Goal: Task Accomplishment & Management: Manage account settings

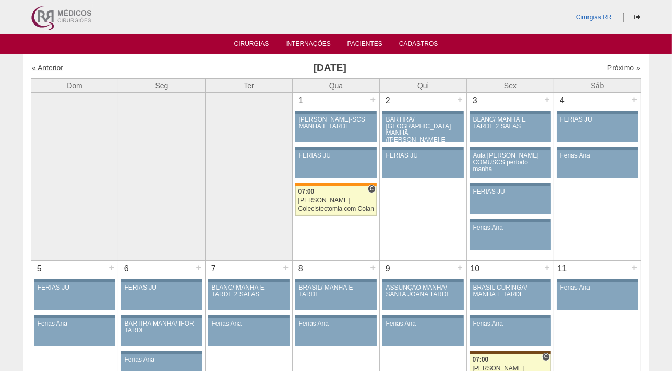
click at [47, 68] on link "« Anterior" at bounding box center [47, 68] width 31 height 8
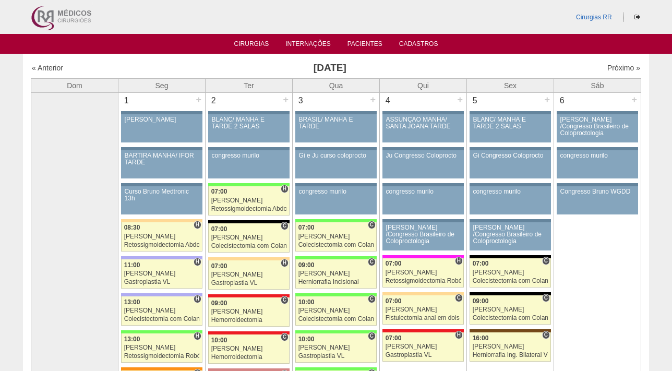
click at [48, 69] on link "« Anterior" at bounding box center [47, 68] width 31 height 8
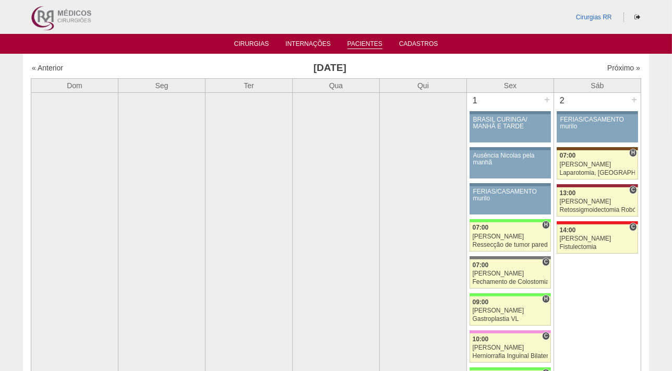
click at [360, 42] on link "Pacientes" at bounding box center [364, 44] width 35 height 9
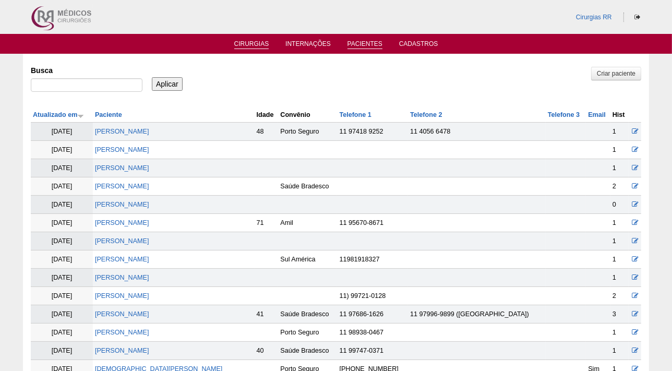
click at [251, 41] on link "Cirurgias" at bounding box center [251, 44] width 35 height 9
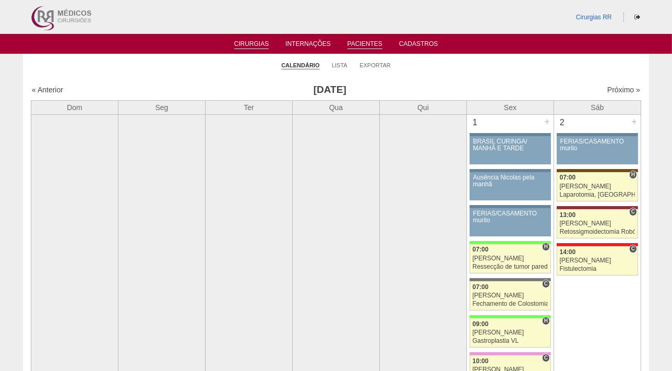
click at [359, 46] on link "Pacientes" at bounding box center [364, 44] width 35 height 9
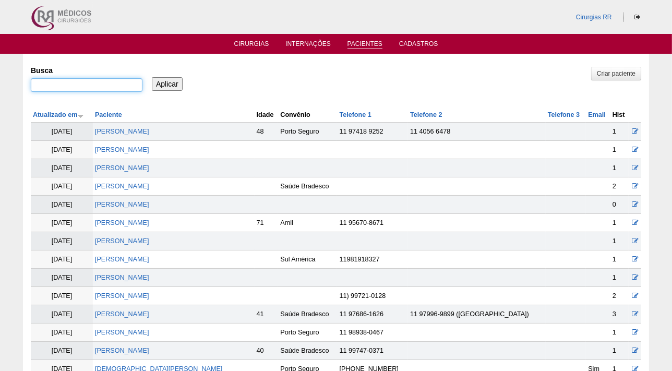
click at [93, 83] on input "Busca" at bounding box center [87, 85] width 112 height 14
paste input "[PERSON_NAME]"
type input "[PERSON_NAME]"
click at [152, 77] on input "Aplicar" at bounding box center [167, 84] width 31 height 14
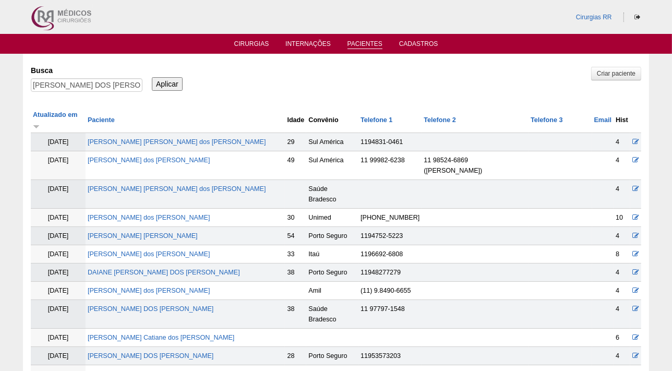
click at [167, 83] on input "Aplicar" at bounding box center [167, 84] width 31 height 14
click at [166, 81] on input "Aplicar" at bounding box center [167, 84] width 31 height 14
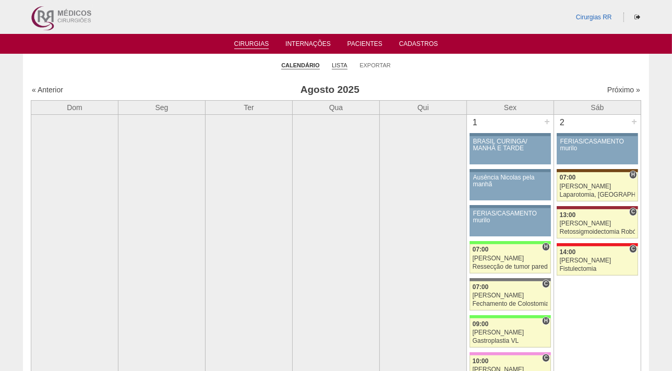
click at [338, 62] on link "Lista" at bounding box center [340, 66] width 16 height 8
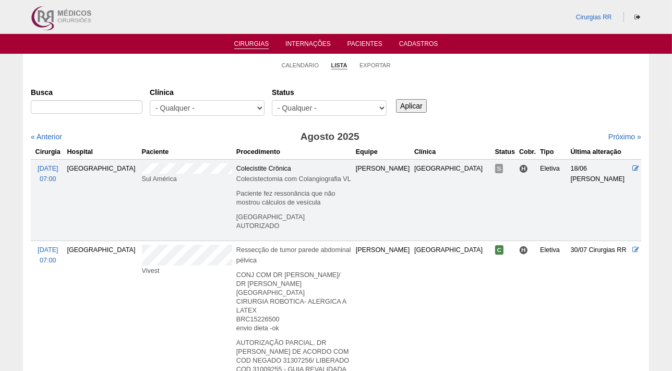
select select "susp"
click at [272, 100] on select "- Qualquer - Reservada Confirmada Suspensa Cancelada" at bounding box center [329, 108] width 115 height 16
click at [406, 104] on input "Aplicar" at bounding box center [411, 106] width 31 height 14
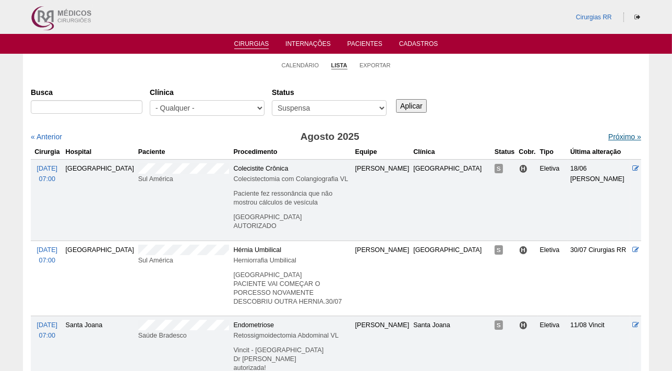
click at [612, 136] on link "Próximo »" at bounding box center [624, 136] width 33 height 8
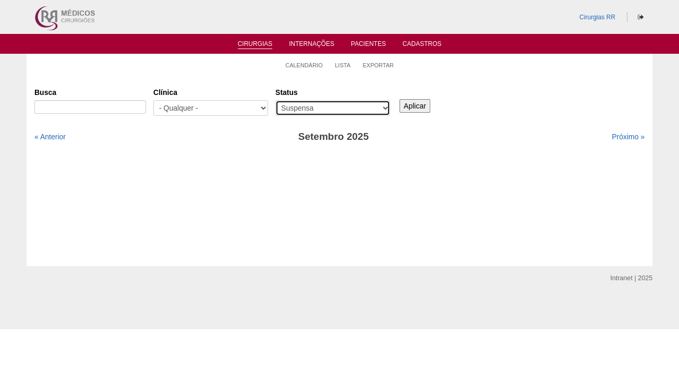
click at [386, 105] on select "- Qualquer - Reservada Confirmada Suspensa Cancelada" at bounding box center [332, 108] width 115 height 16
select select "canc"
click at [275, 100] on select "- Qualquer - Reservada Confirmada Suspensa Cancelada" at bounding box center [332, 108] width 115 height 16
click at [417, 105] on input "Aplicar" at bounding box center [415, 106] width 31 height 14
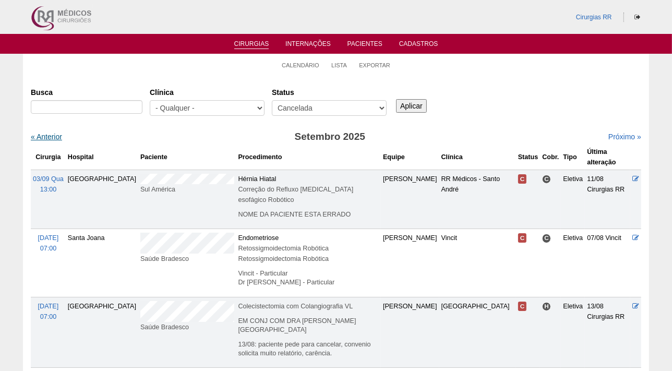
click at [42, 139] on link "« Anterior" at bounding box center [46, 136] width 31 height 8
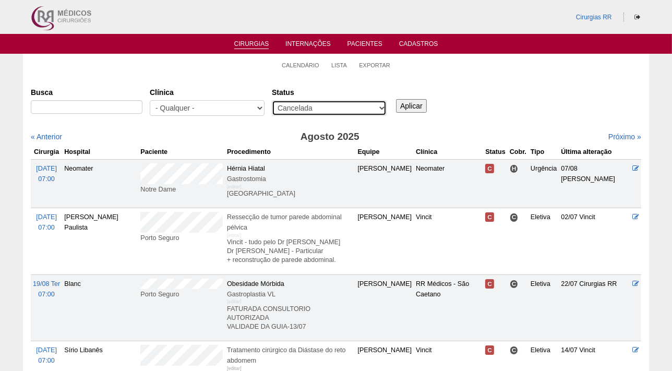
click at [334, 112] on select "- Qualquer - Reservada Confirmada Suspensa Cancelada" at bounding box center [329, 108] width 115 height 16
click at [272, 100] on select "- Qualquer - Reservada Confirmada Suspensa Cancelada" at bounding box center [329, 108] width 115 height 16
click at [416, 107] on input "Aplicar" at bounding box center [411, 106] width 31 height 14
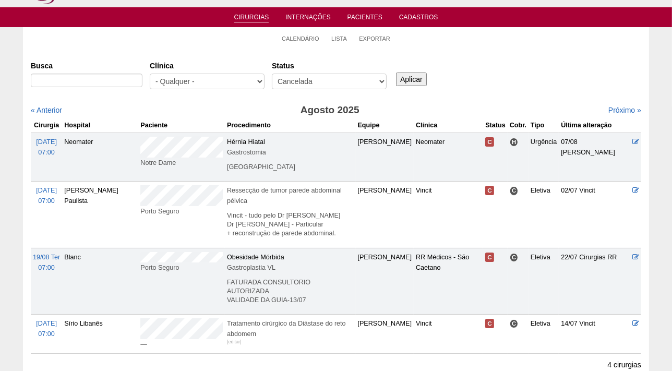
scroll to position [26, 0]
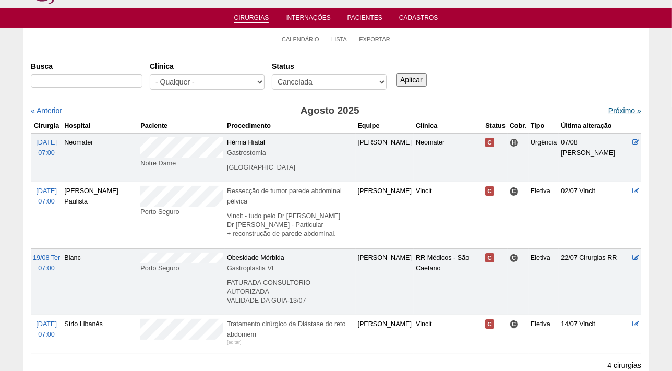
click at [615, 110] on link "Próximo »" at bounding box center [624, 110] width 33 height 8
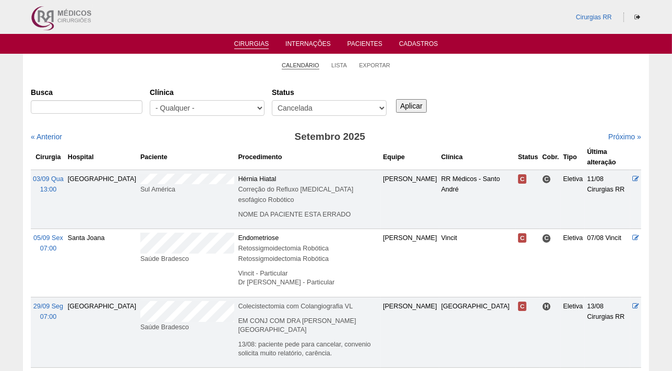
click at [304, 63] on link "Calendário" at bounding box center [301, 66] width 38 height 8
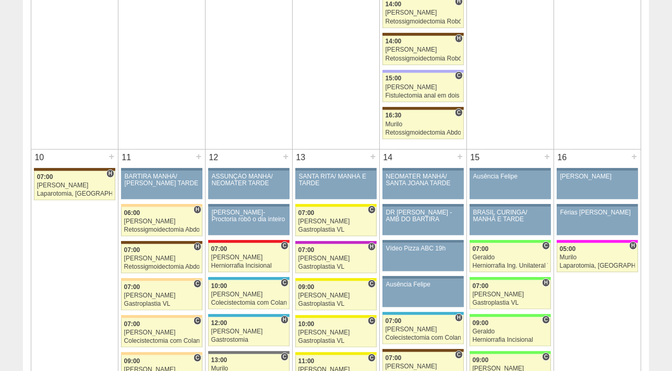
scroll to position [1142, 0]
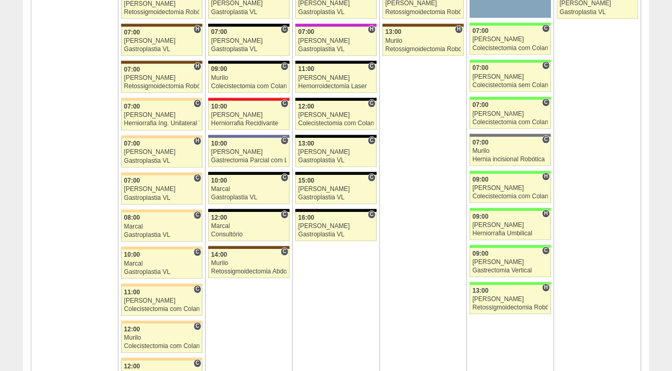
scroll to position [2421, 0]
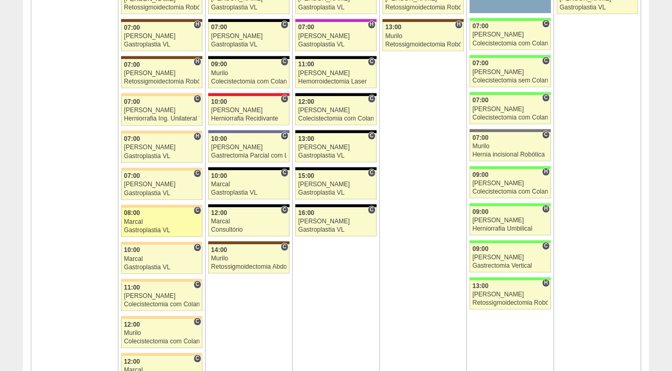
click at [150, 219] on div "Marcal" at bounding box center [162, 222] width 76 height 7
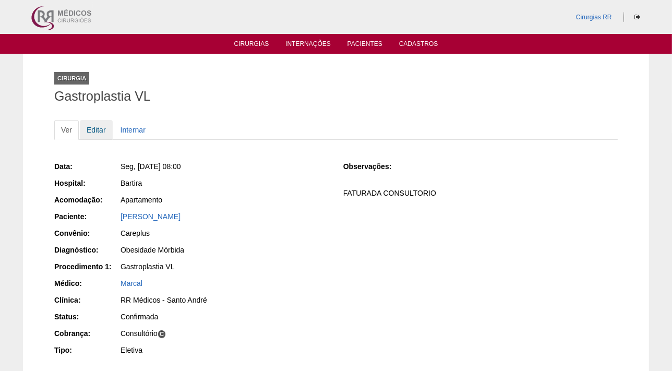
click at [98, 127] on link "Editar" at bounding box center [96, 130] width 33 height 20
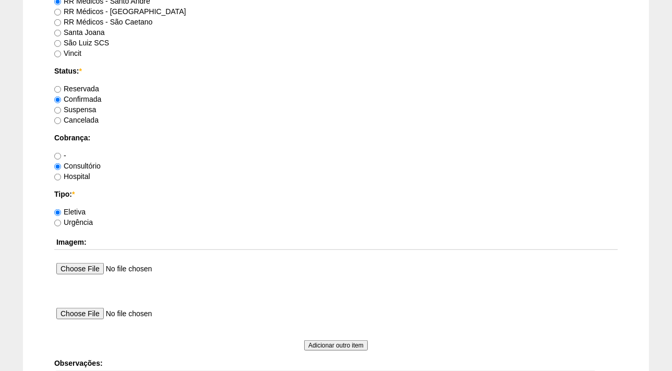
scroll to position [809, 0]
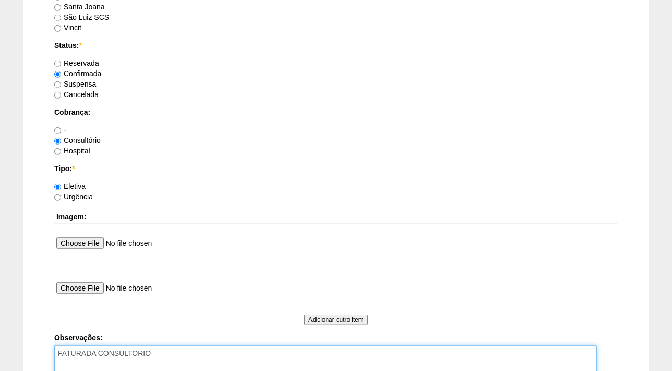
click at [167, 355] on textarea "FATURADA CONSULTORIO" at bounding box center [325, 373] width 542 height 57
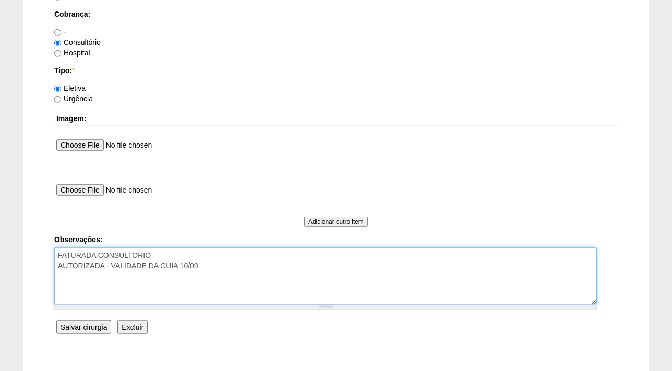
scroll to position [972, 0]
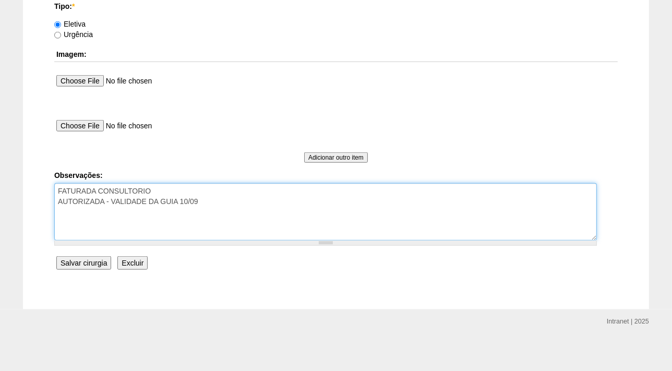
type textarea "FATURADA CONSULTORIO AUTORIZADA - VALIDADE DA GUIA 10/09"
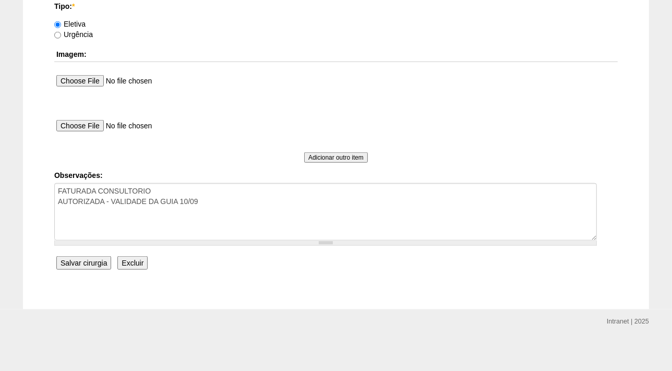
click at [90, 262] on input "Salvar cirurgia" at bounding box center [83, 263] width 55 height 14
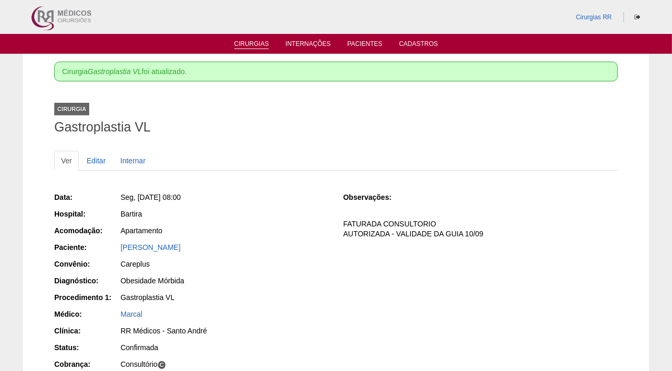
click at [242, 47] on link "Cirurgias" at bounding box center [251, 44] width 35 height 9
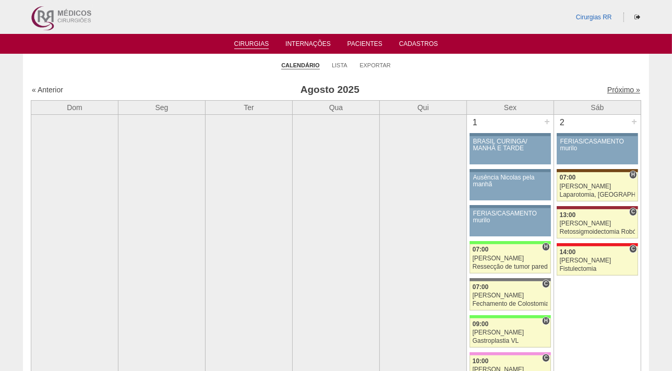
click at [610, 89] on link "Próximo »" at bounding box center [623, 90] width 33 height 8
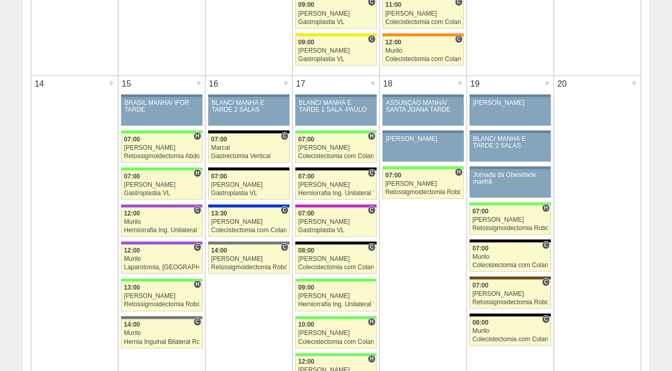
scroll to position [797, 0]
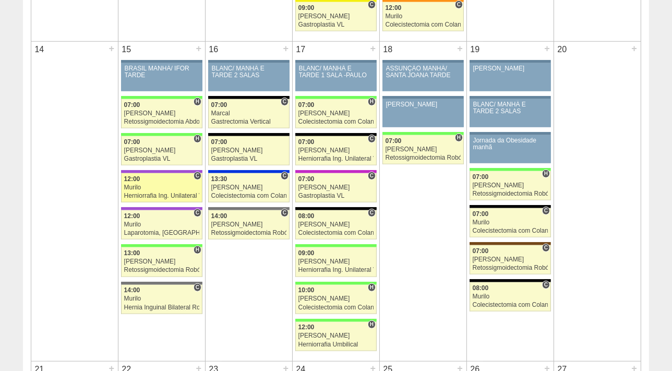
click at [146, 184] on div "Murilo" at bounding box center [162, 187] width 76 height 7
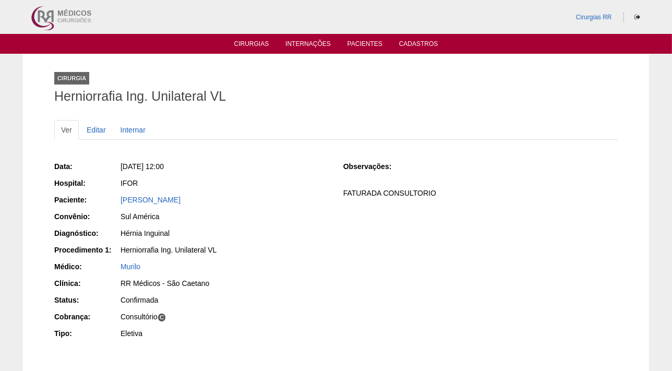
drag, startPoint x: 240, startPoint y: 198, endPoint x: 113, endPoint y: 200, distance: 127.3
click at [113, 200] on div "Paciente: [PERSON_NAME]" at bounding box center [191, 201] width 274 height 13
copy div "Paciente: [PERSON_NAME]"
click at [94, 130] on link "Editar" at bounding box center [96, 130] width 33 height 20
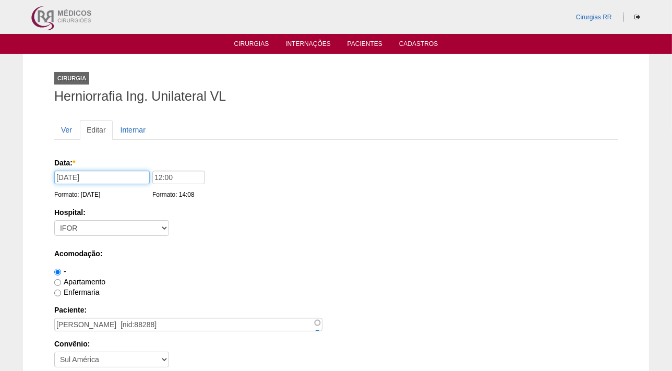
click at [104, 178] on input "[DATE]" at bounding box center [101, 178] width 95 height 14
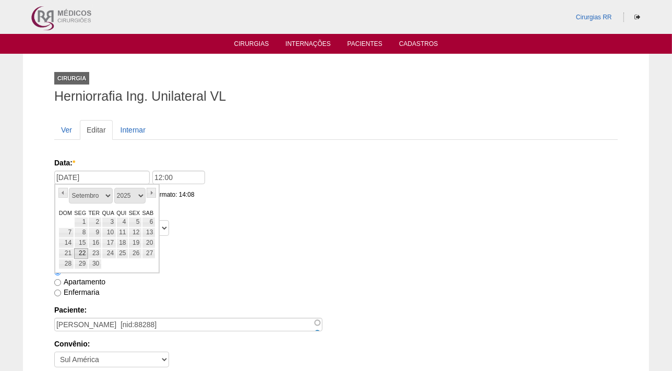
click at [83, 252] on link "22" at bounding box center [81, 253] width 14 height 10
type input "22/09/2025"
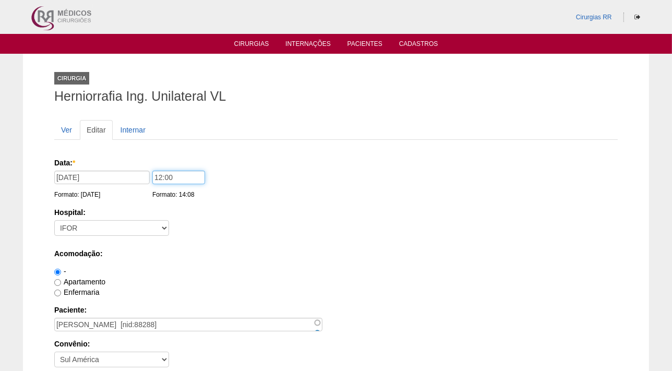
drag, startPoint x: 177, startPoint y: 177, endPoint x: 144, endPoint y: 182, distance: 33.2
click at [143, 168] on div "Data: * 22/09/2025 Formato: 18/08/2025 12:00 Formato: 14:08" at bounding box center [334, 163] width 560 height 10
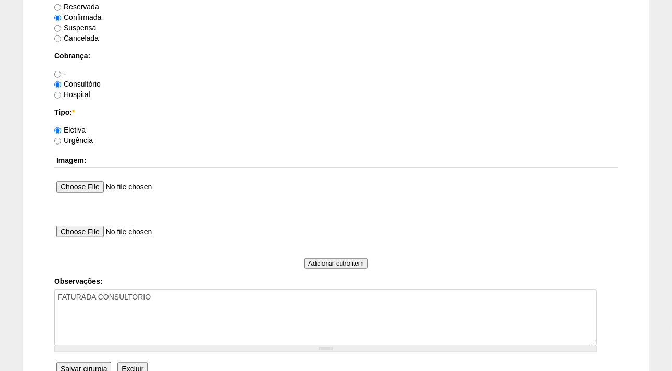
scroll to position [972, 0]
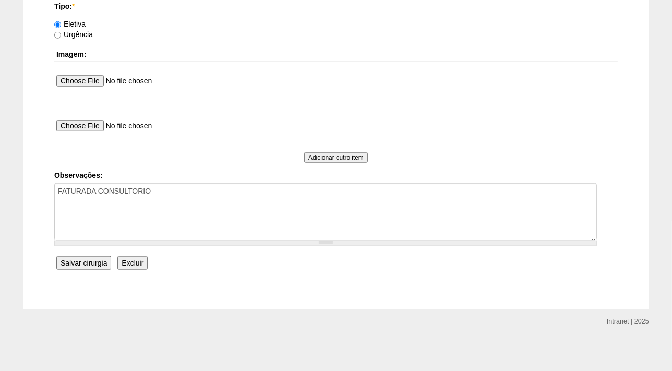
type input "11:00"
click at [85, 264] on input "Salvar cirurgia" at bounding box center [83, 263] width 55 height 14
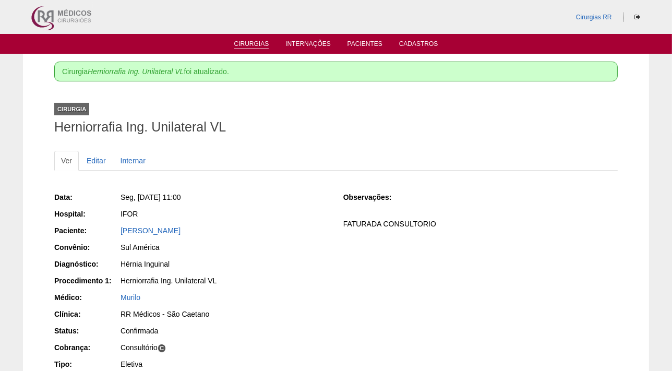
click at [255, 42] on link "Cirurgias" at bounding box center [251, 44] width 35 height 9
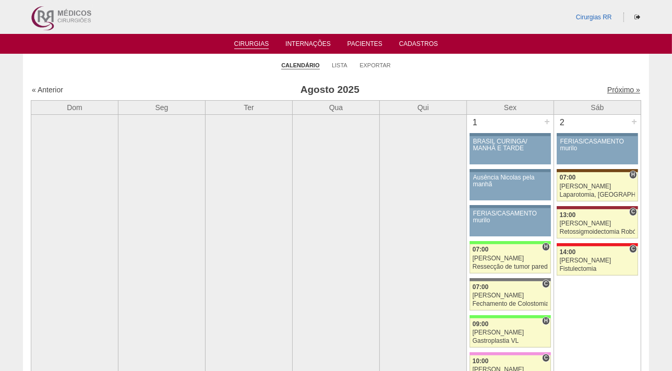
click at [621, 88] on link "Próximo »" at bounding box center [623, 90] width 33 height 8
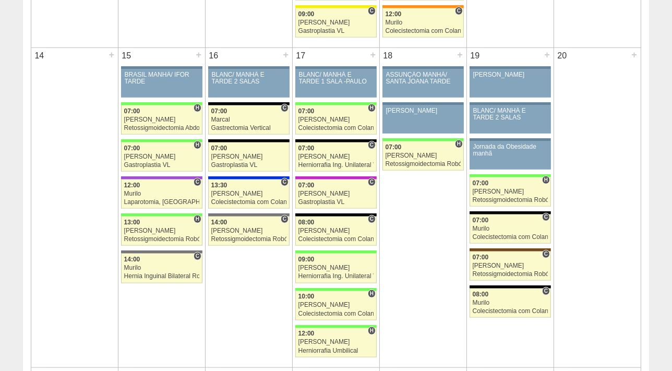
scroll to position [822, 0]
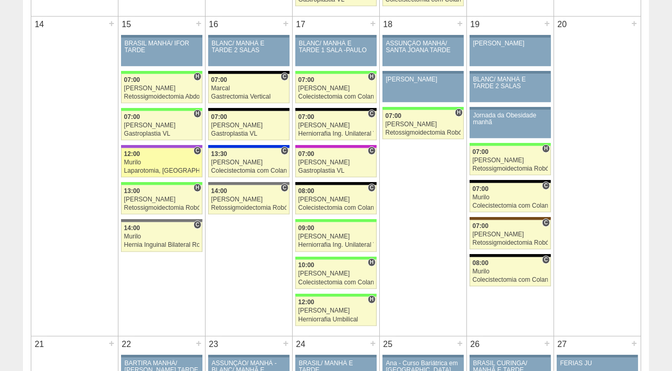
click at [150, 159] on div "Murilo" at bounding box center [162, 162] width 76 height 7
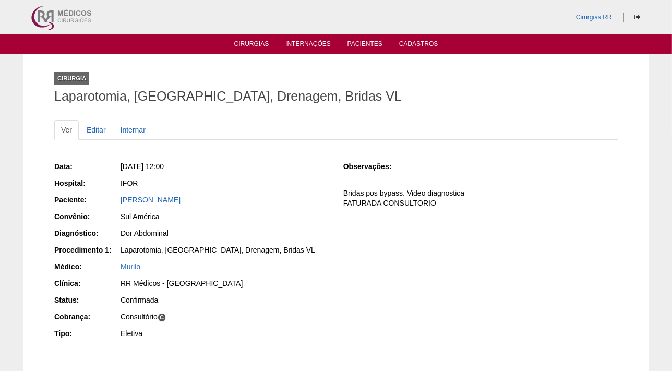
drag, startPoint x: 244, startPoint y: 196, endPoint x: 119, endPoint y: 204, distance: 125.5
click at [119, 204] on div "Paciente: [PERSON_NAME]" at bounding box center [191, 201] width 274 height 13
copy div "Paciente: [PERSON_NAME]"
click at [95, 130] on link "Editar" at bounding box center [96, 130] width 33 height 20
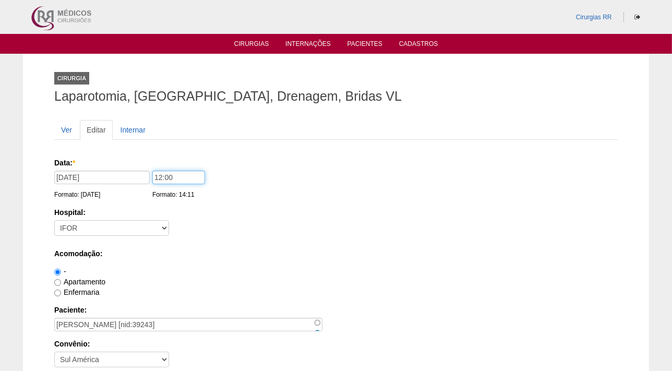
drag, startPoint x: 195, startPoint y: 173, endPoint x: 146, endPoint y: 179, distance: 49.5
click at [145, 168] on div "Data: * 15/09/2025 Formato: 18/08/2025 12:00 Formato: 14:11" at bounding box center [334, 163] width 560 height 10
type input "12:30"
click at [105, 179] on input "15/09/2025" at bounding box center [101, 178] width 95 height 14
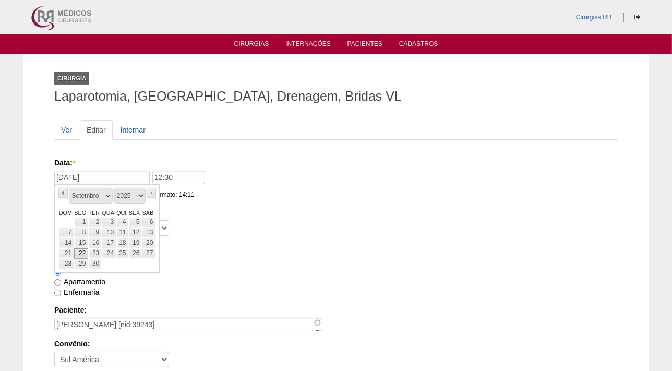
click at [85, 252] on link "22" at bounding box center [81, 253] width 14 height 10
type input "22/09/2025"
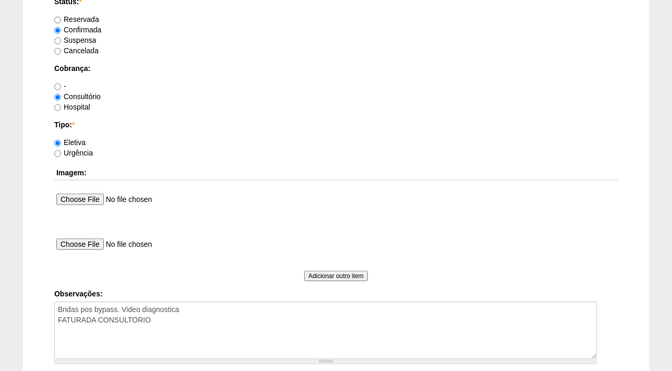
scroll to position [870, 0]
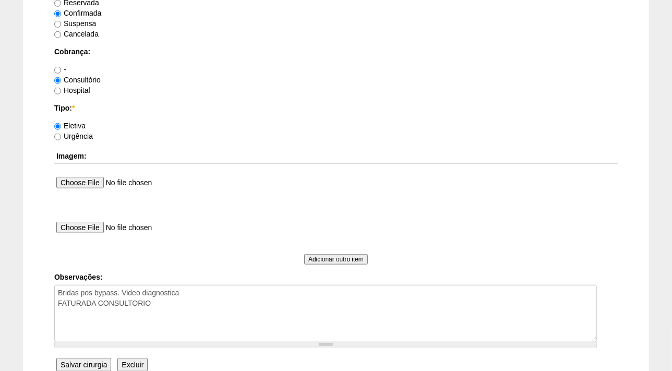
click at [88, 364] on input "Salvar cirurgia" at bounding box center [83, 365] width 55 height 14
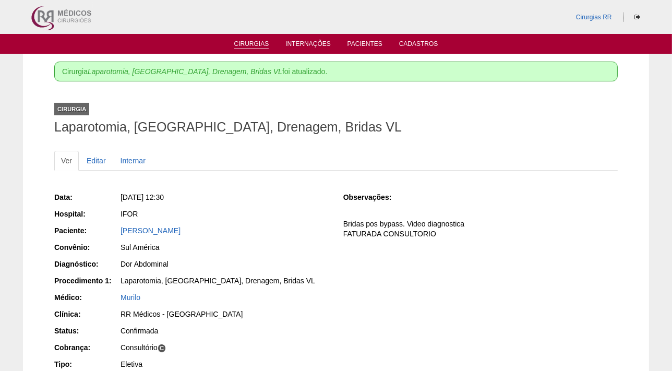
click at [253, 43] on link "Cirurgias" at bounding box center [251, 44] width 35 height 9
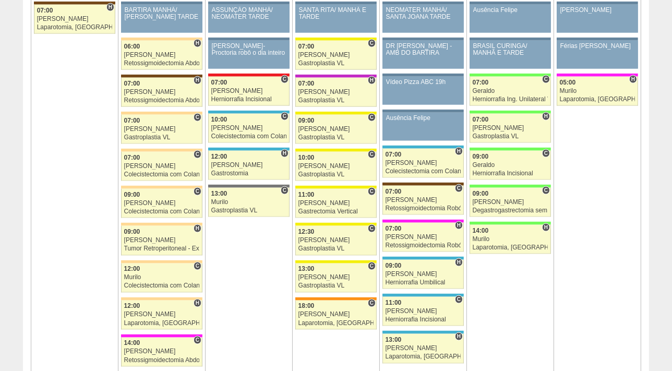
scroll to position [1262, 0]
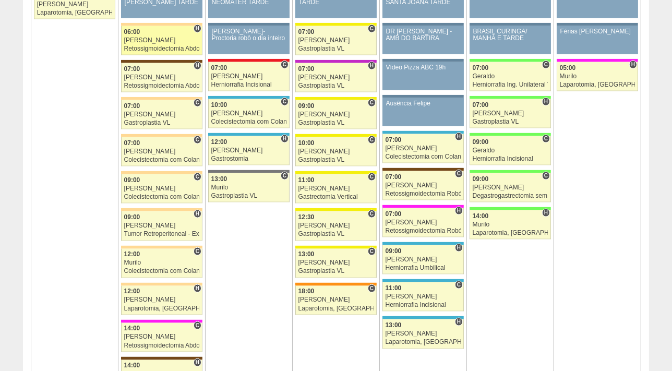
click at [160, 37] on div "Felipe Rossi" at bounding box center [162, 40] width 76 height 7
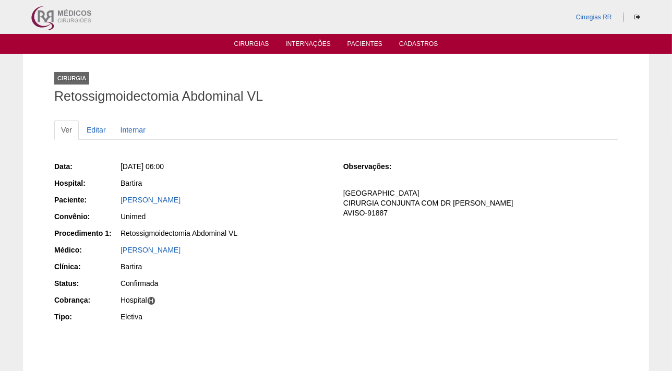
drag, startPoint x: 256, startPoint y: 197, endPoint x: 78, endPoint y: 192, distance: 177.9
click at [78, 192] on div "Data: Seg, 11/08/2025 - 06:00 Hospital: Bartira Paciente: ANA CRISTINA ALVES OL…" at bounding box center [191, 243] width 274 height 171
copy link "ANA CRISTINA ALVES OLIVEIRA"
click at [252, 41] on link "Cirurgias" at bounding box center [251, 44] width 35 height 9
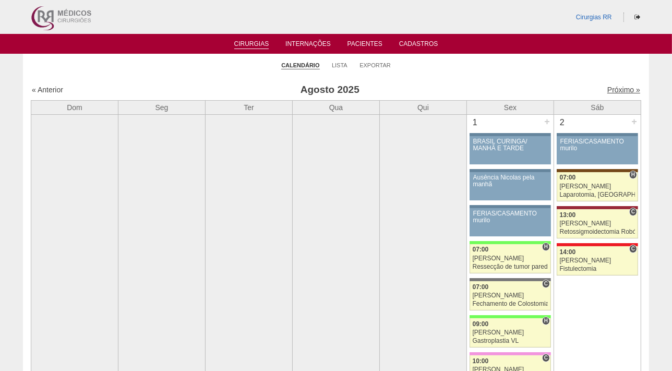
click at [614, 89] on link "Próximo »" at bounding box center [623, 90] width 33 height 8
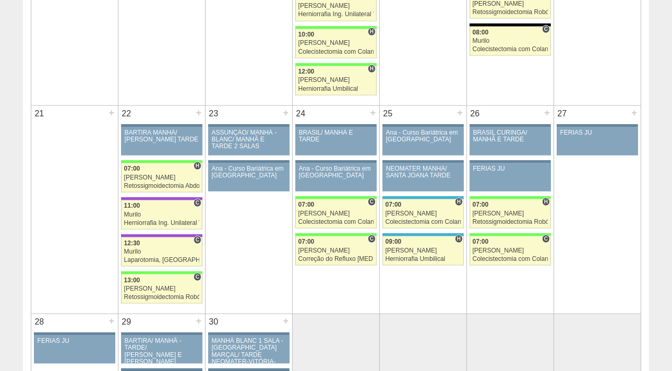
scroll to position [1055, 0]
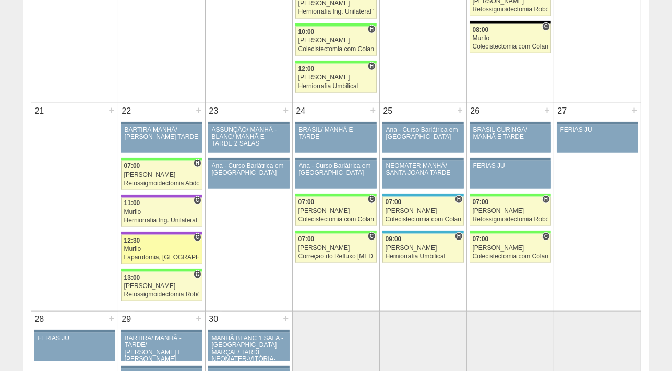
click at [172, 246] on div "Murilo" at bounding box center [162, 249] width 76 height 7
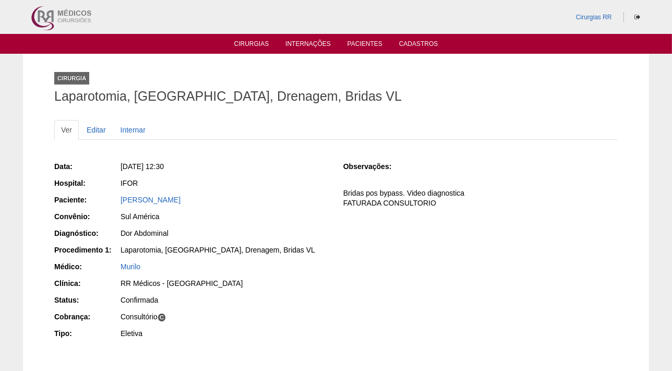
drag, startPoint x: 224, startPoint y: 203, endPoint x: 114, endPoint y: 199, distance: 110.1
click at [114, 199] on div "Paciente: [PERSON_NAME]" at bounding box center [191, 201] width 274 height 13
copy div "Paciente: [PERSON_NAME]"
